Goal: Task Accomplishment & Management: Use online tool/utility

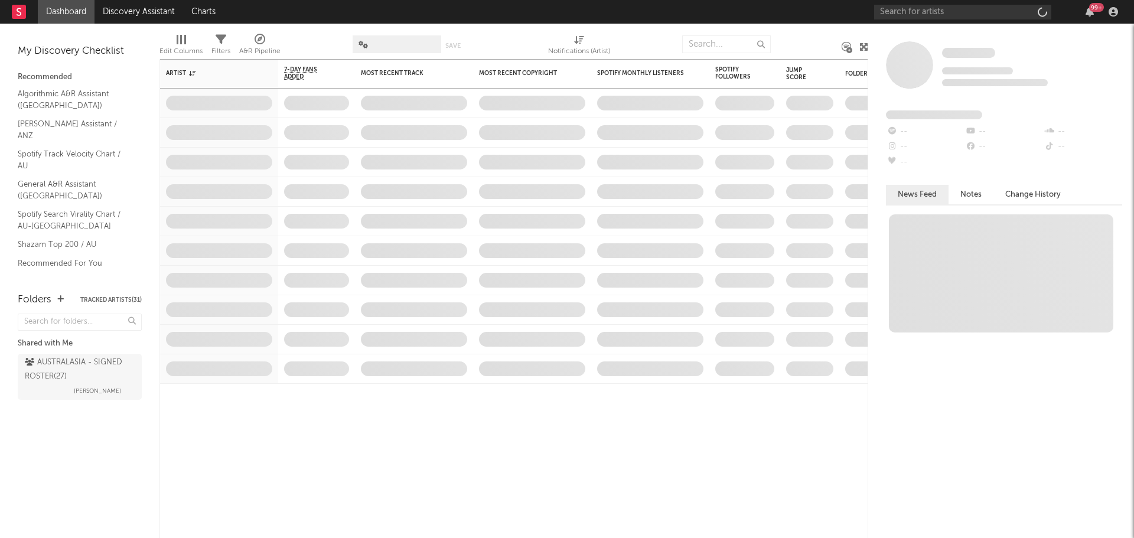
select select "recorded_music"
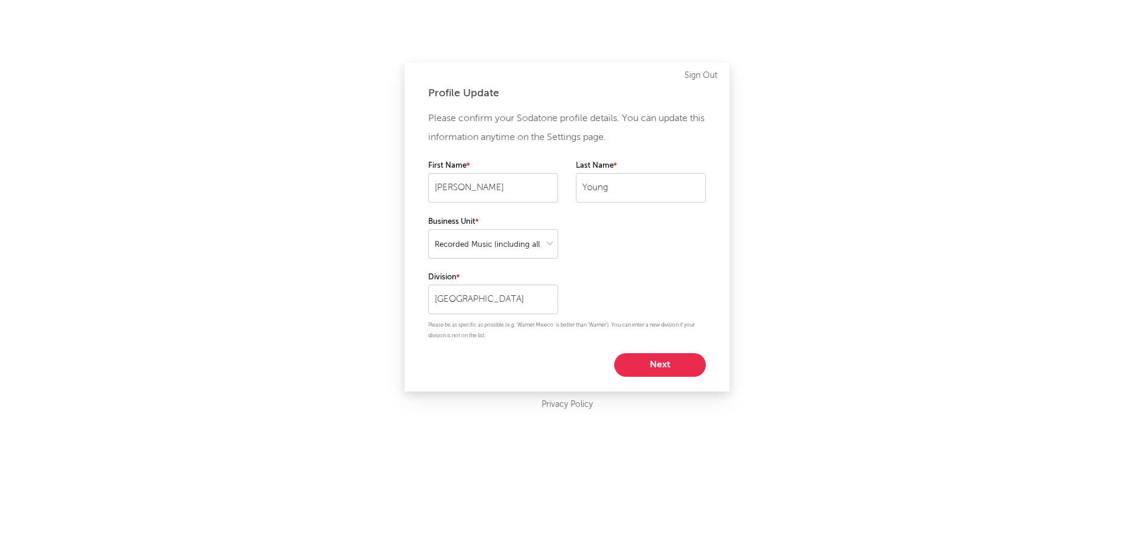
click at [668, 359] on button "Next" at bounding box center [660, 365] width 92 height 24
select select "marketing"
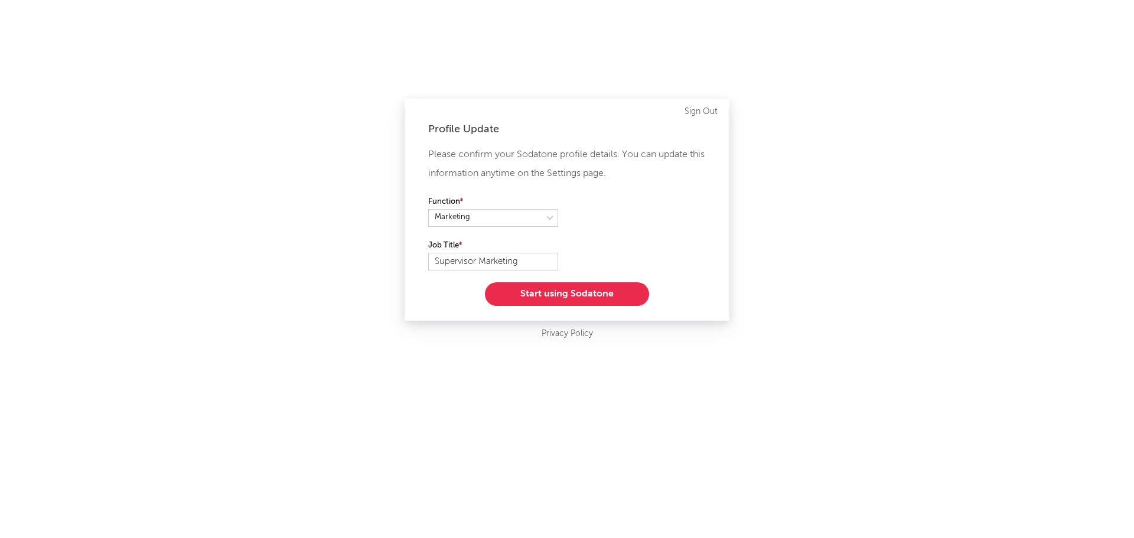
click at [626, 295] on button "Start using Sodatone" at bounding box center [567, 294] width 164 height 24
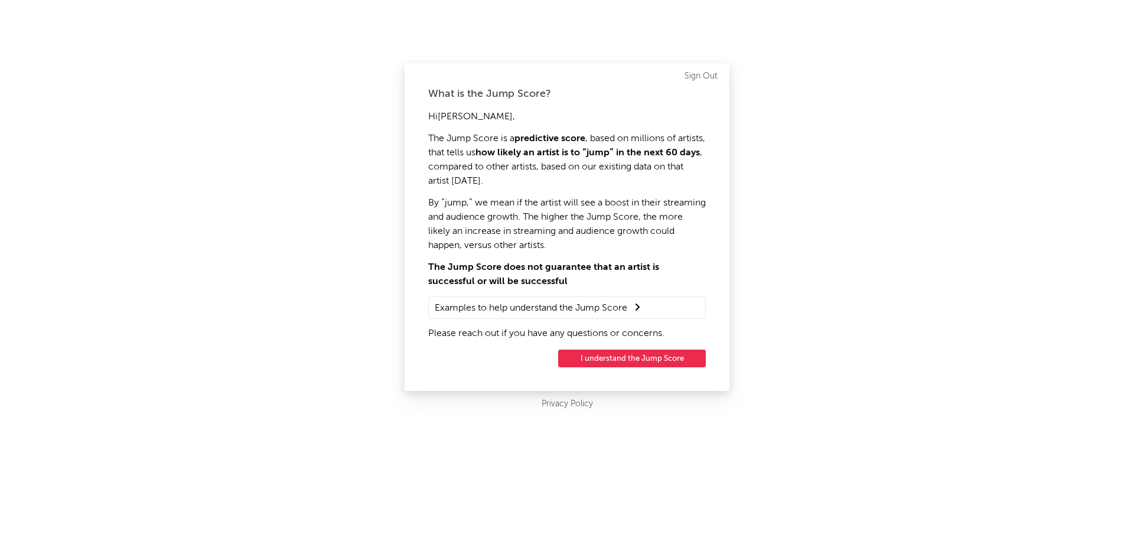
click at [639, 358] on button "I understand the Jump Score" at bounding box center [632, 359] width 148 height 18
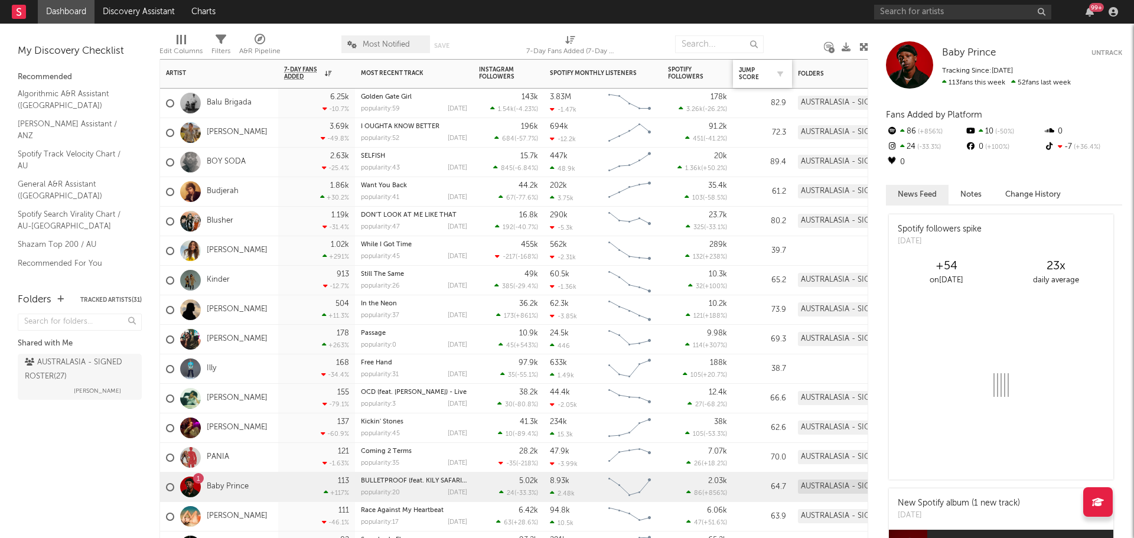
click at [741, 66] on div "Jump Score" at bounding box center [762, 73] width 47 height 25
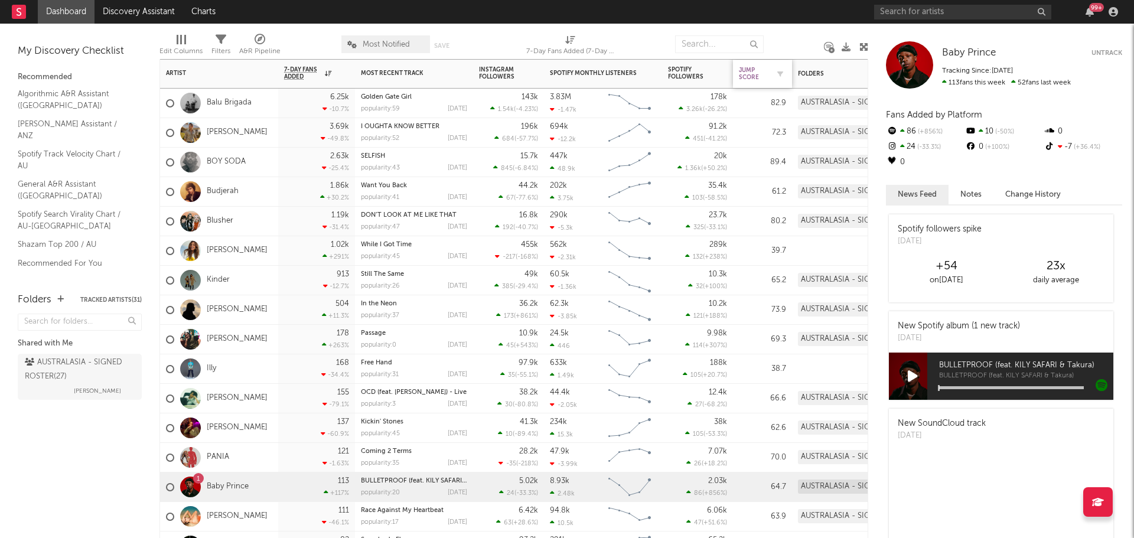
click at [751, 73] on div "Jump Score" at bounding box center [754, 74] width 30 height 14
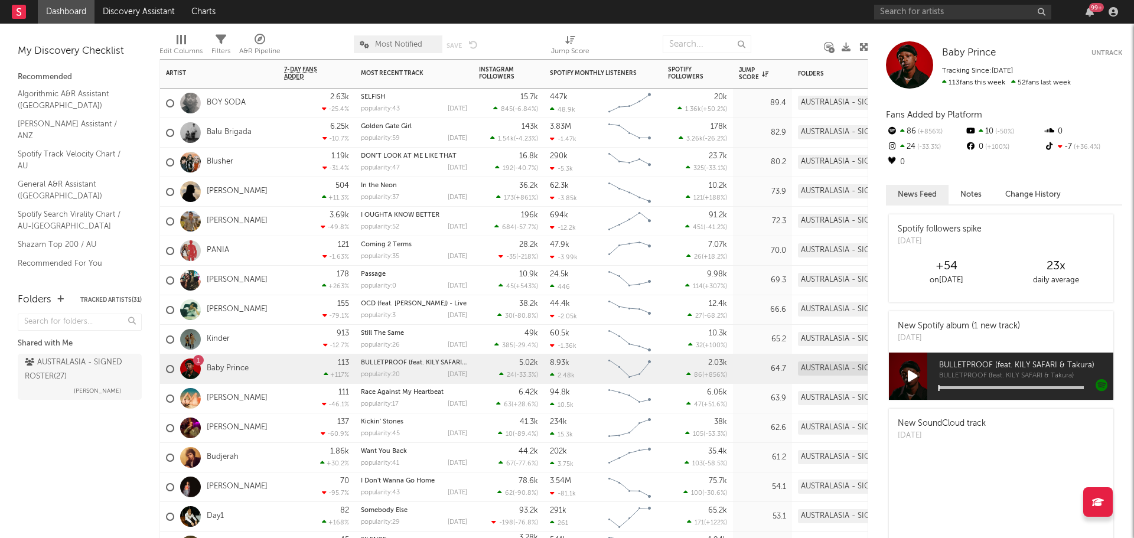
click at [753, 163] on div "80.2" at bounding box center [762, 162] width 47 height 14
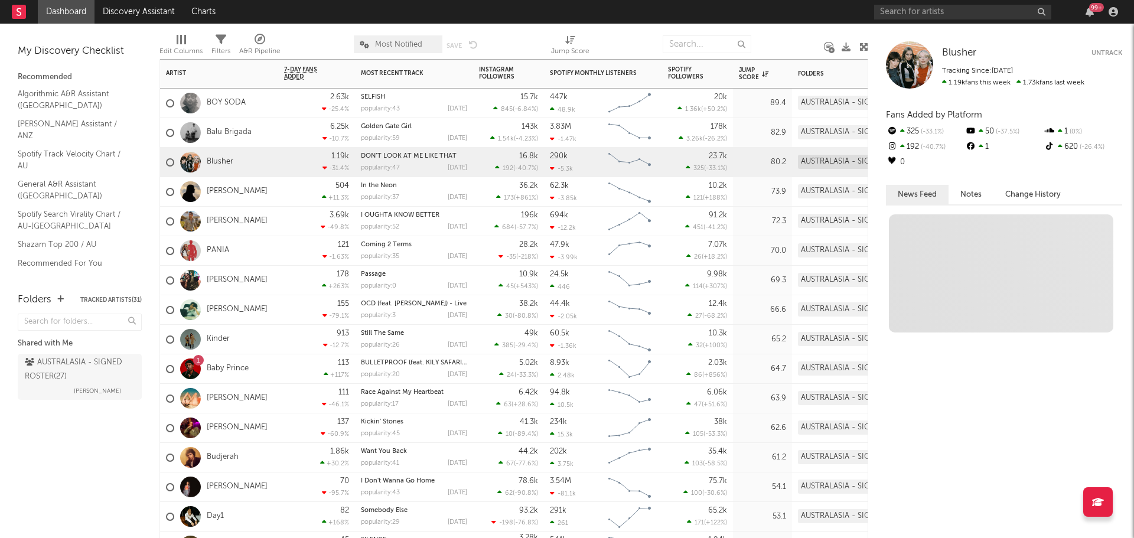
click at [757, 129] on div "82.9" at bounding box center [762, 133] width 47 height 14
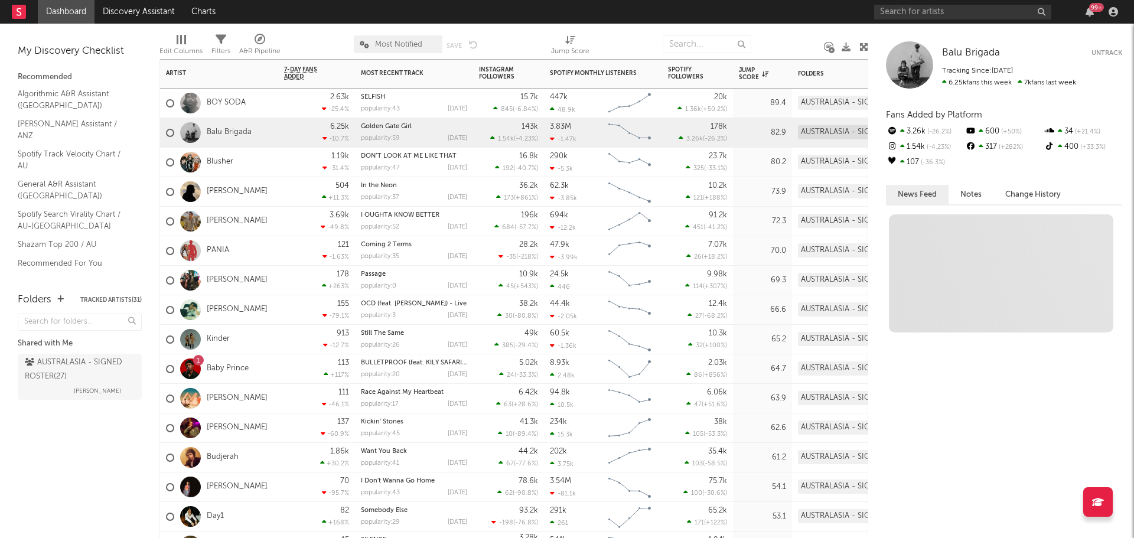
click at [764, 98] on div "89.4" at bounding box center [762, 103] width 47 height 14
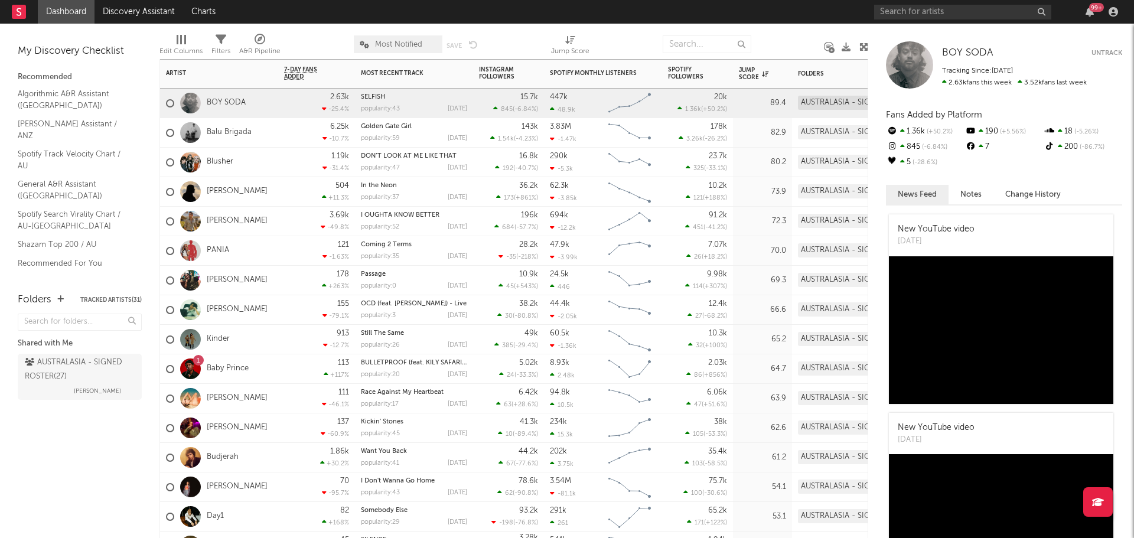
click at [750, 132] on div "82.9" at bounding box center [762, 133] width 47 height 14
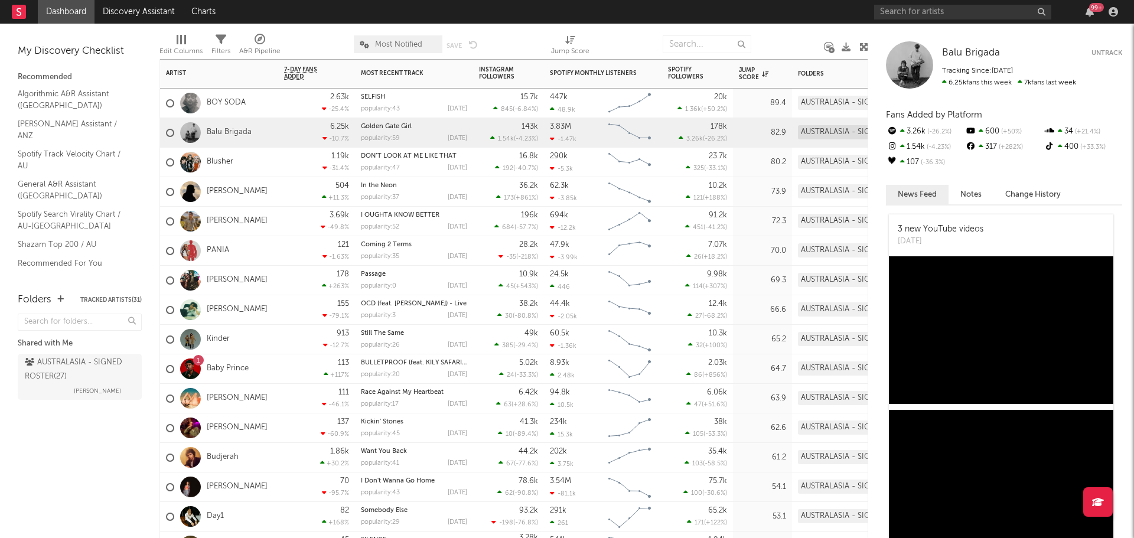
click at [737, 154] on div "80.2" at bounding box center [762, 163] width 59 height 30
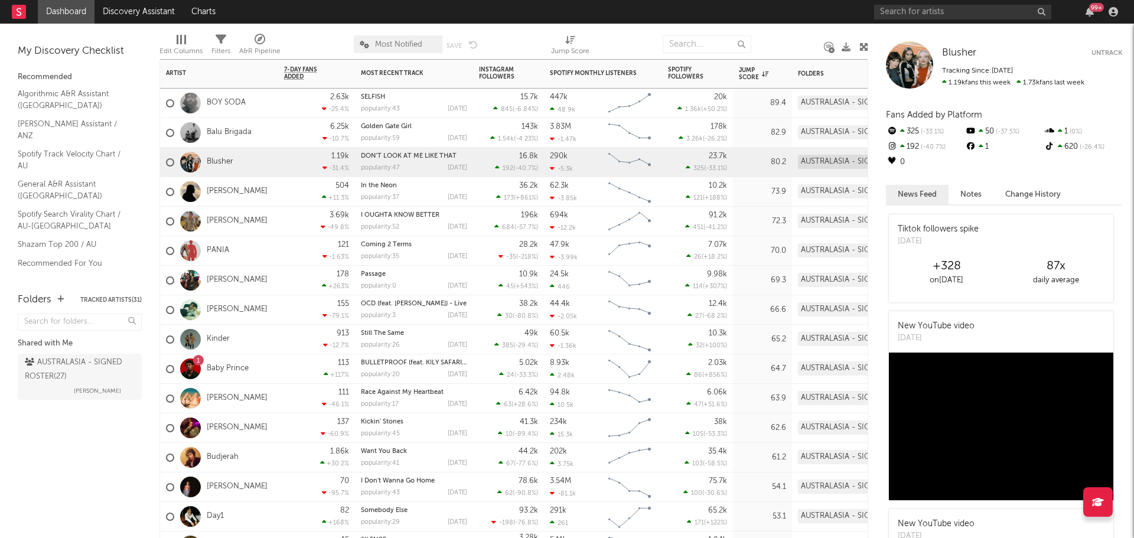
click at [748, 129] on div "82.9" at bounding box center [762, 133] width 47 height 14
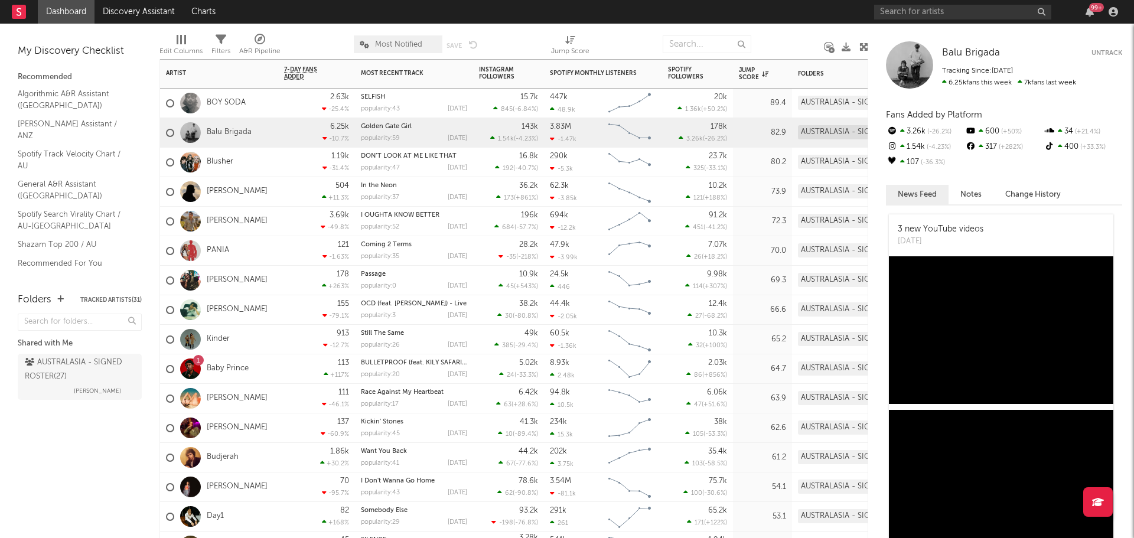
drag, startPoint x: 750, startPoint y: 99, endPoint x: 749, endPoint y: 108, distance: 8.9
click at [750, 99] on div "89.4" at bounding box center [762, 103] width 47 height 14
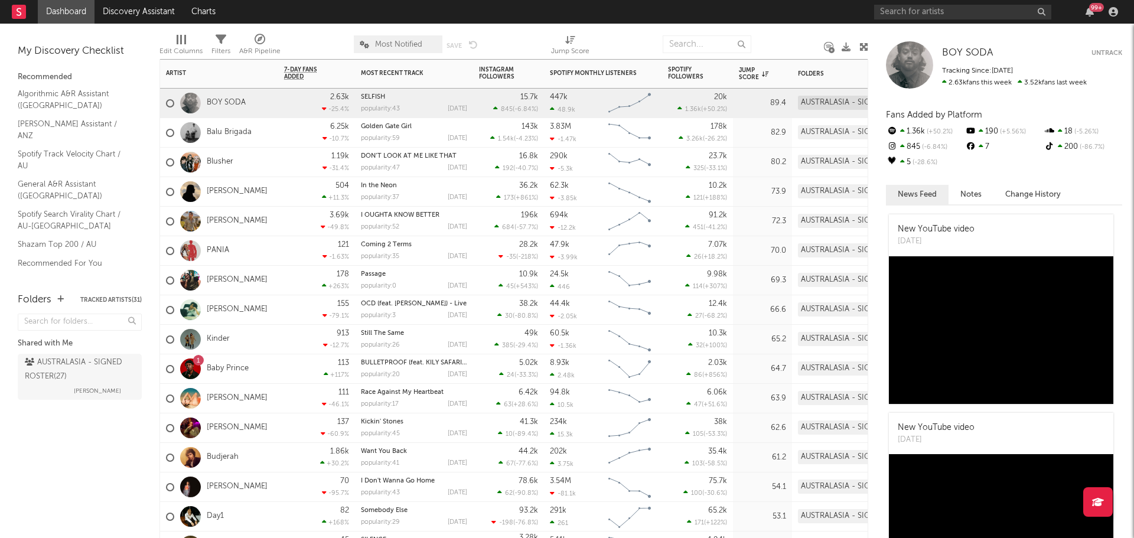
click at [753, 125] on div "82.9" at bounding box center [762, 133] width 59 height 30
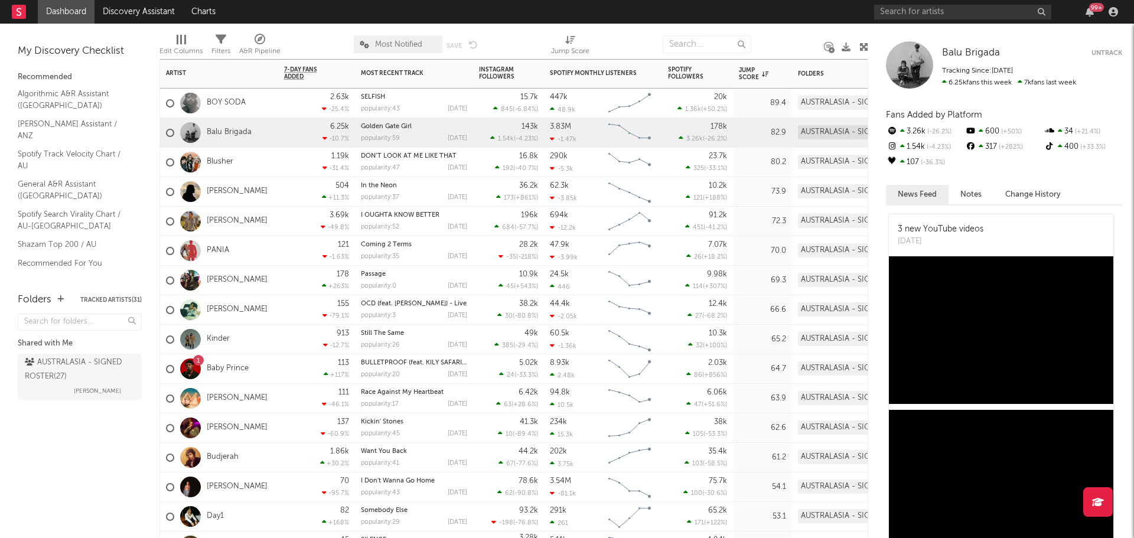
click at [749, 149] on div "80.2" at bounding box center [762, 163] width 59 height 30
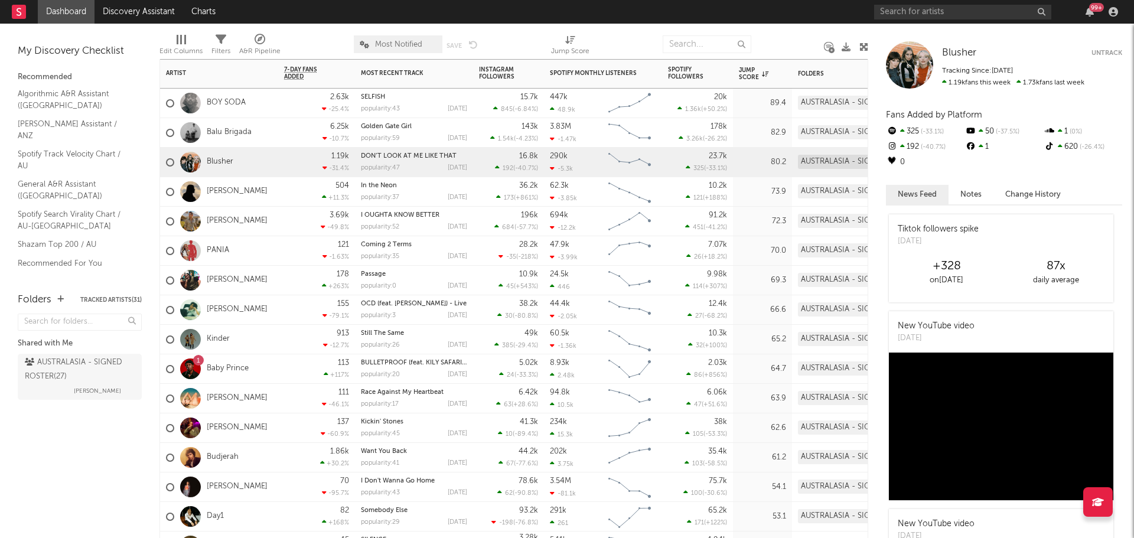
click at [755, 131] on div "82.9" at bounding box center [762, 133] width 47 height 14
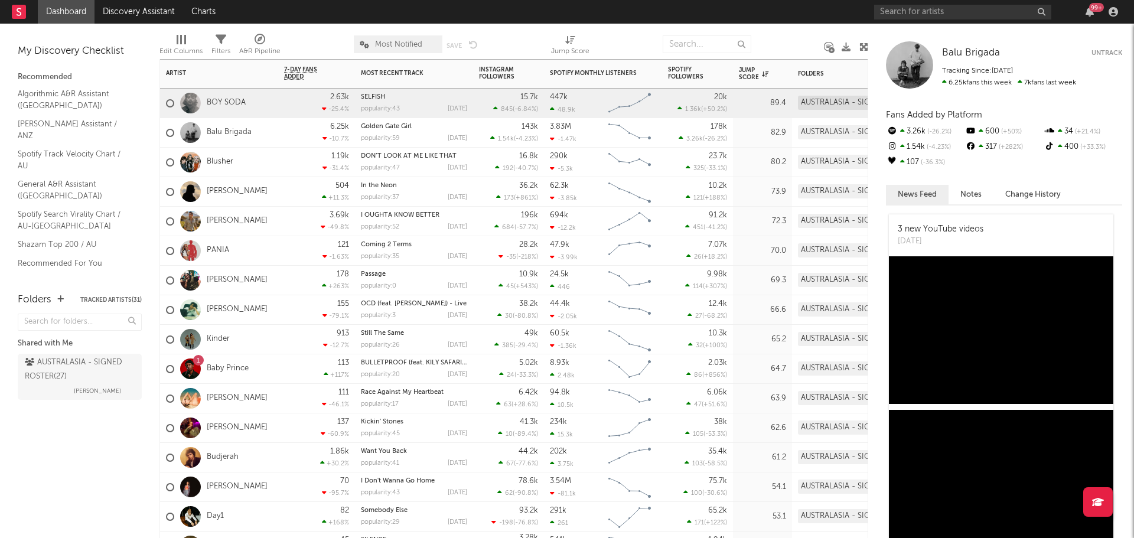
click at [749, 99] on div "89.4" at bounding box center [762, 103] width 47 height 14
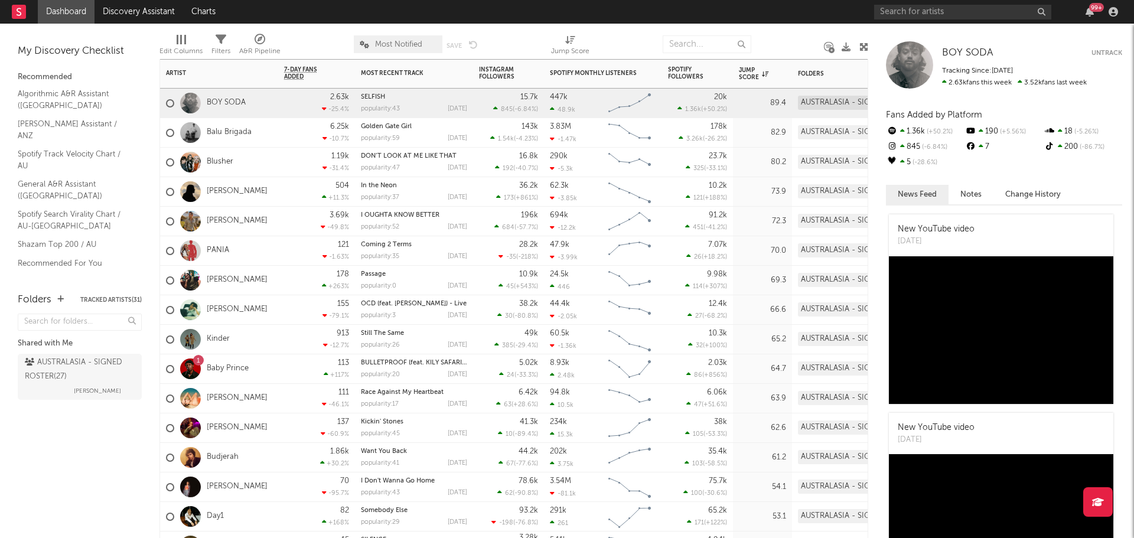
click at [284, 225] on div "3.69k -49.8 %" at bounding box center [316, 222] width 77 height 30
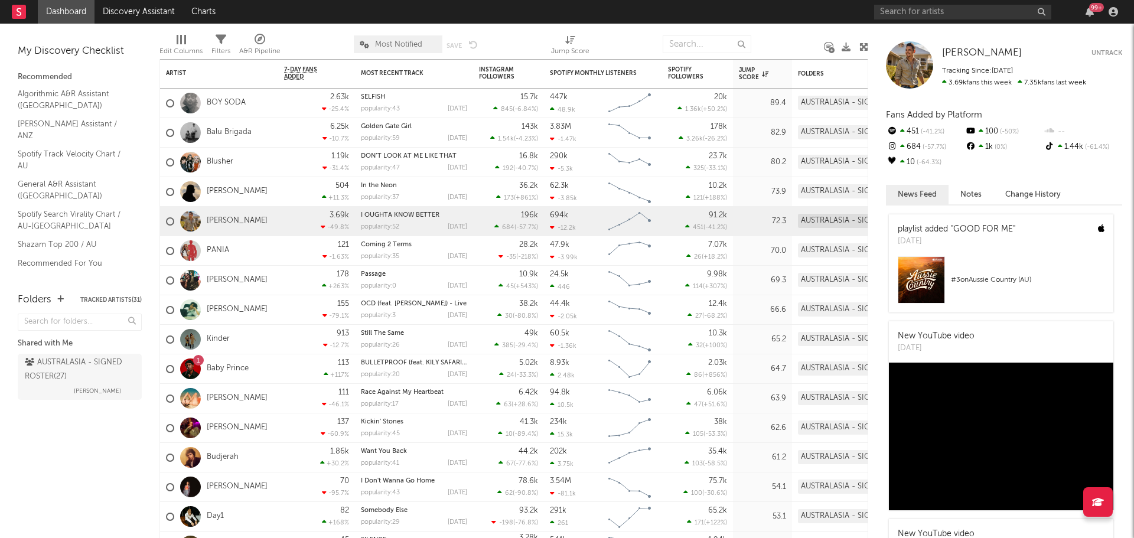
click at [65, 13] on link "Dashboard" at bounding box center [66, 12] width 57 height 24
